Goal: Task Accomplishment & Management: Manage account settings

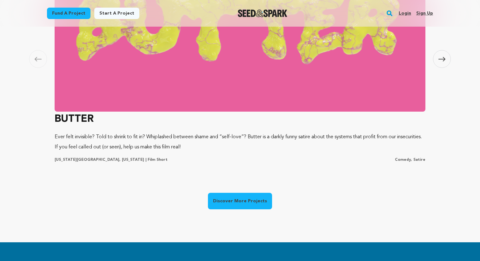
click at [442, 57] on icon at bounding box center [441, 59] width 7 height 5
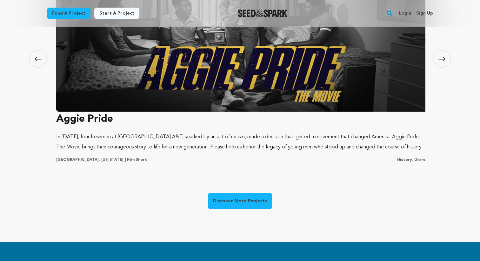
scroll to position [0, 374]
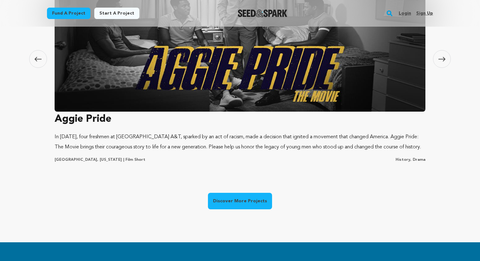
click at [442, 57] on icon at bounding box center [441, 59] width 7 height 5
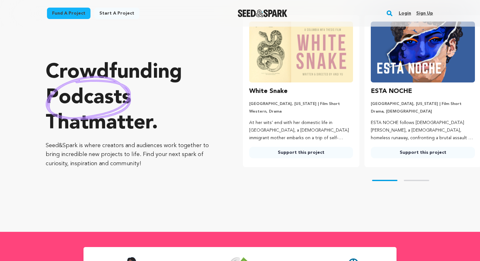
scroll to position [30, 0]
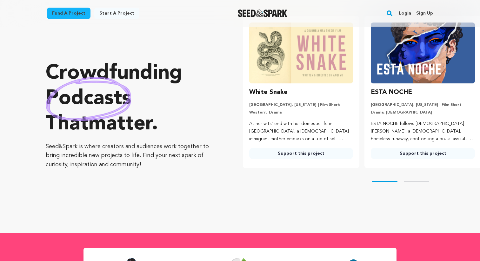
click at [406, 15] on link "Login" at bounding box center [405, 13] width 12 height 10
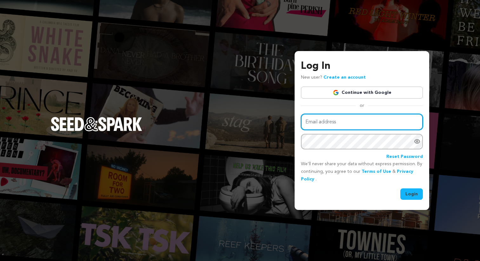
type input "butterthesisfilm@gmail.com"
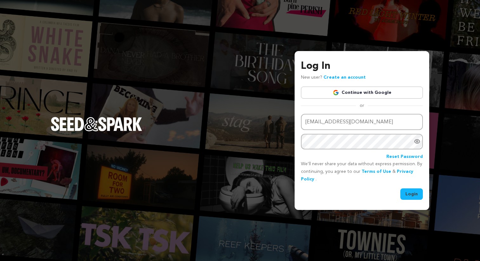
click at [363, 89] on link "Continue with Google" at bounding box center [362, 93] width 122 height 12
